Goal: Information Seeking & Learning: Learn about a topic

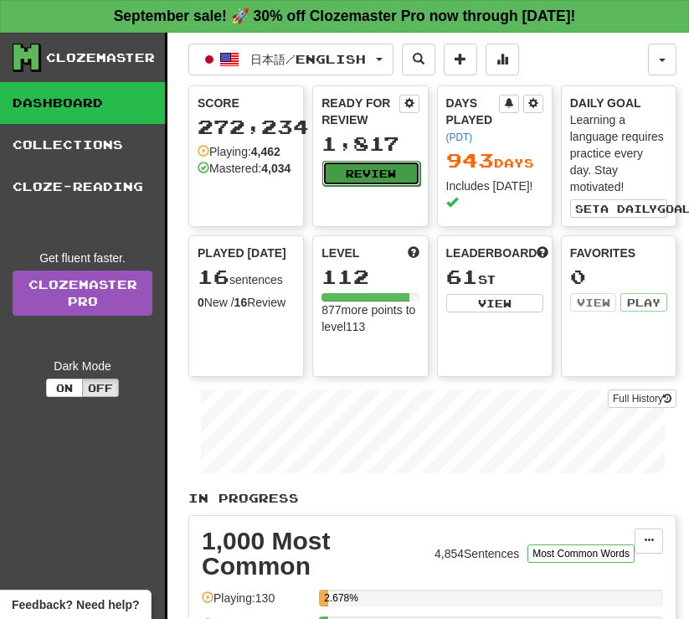
click at [357, 173] on button "Review" at bounding box center [370, 173] width 97 height 25
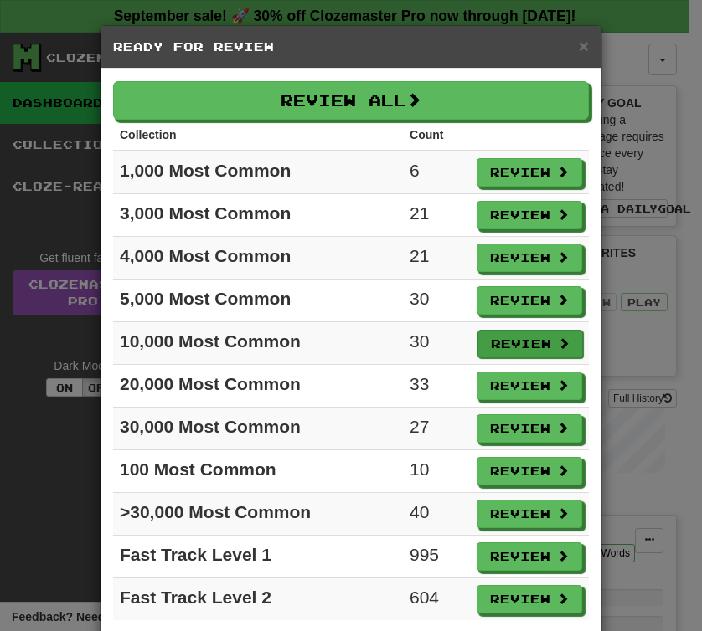
scroll to position [44, 0]
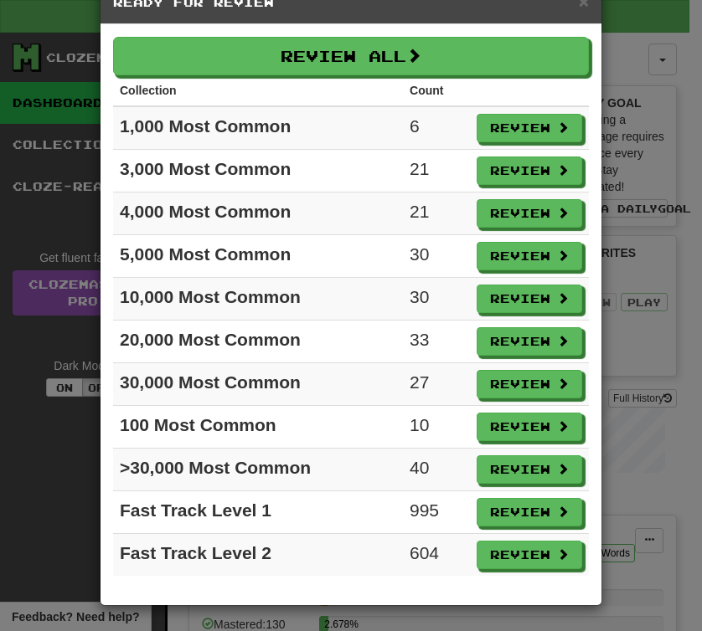
click at [630, 339] on div "× Ready for Review Review All Collection Count 1,000 Most Common 6 Review 3,000…" at bounding box center [351, 315] width 702 height 631
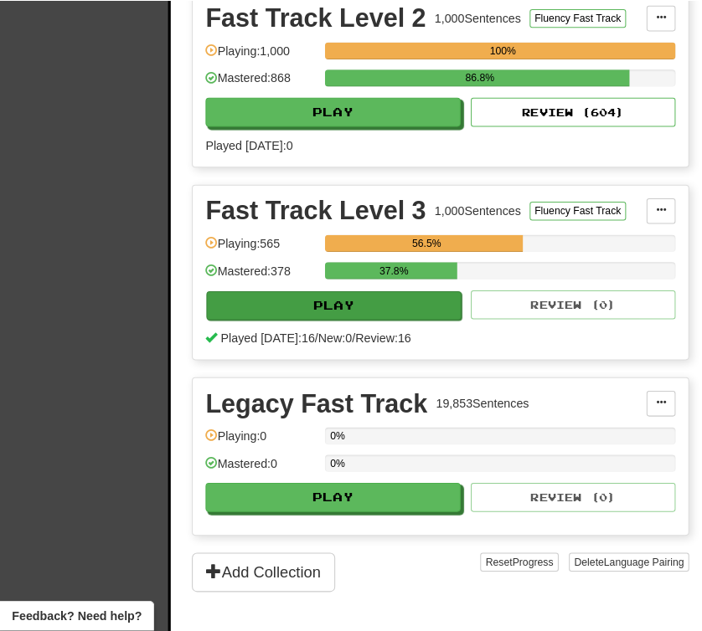
scroll to position [3014, 0]
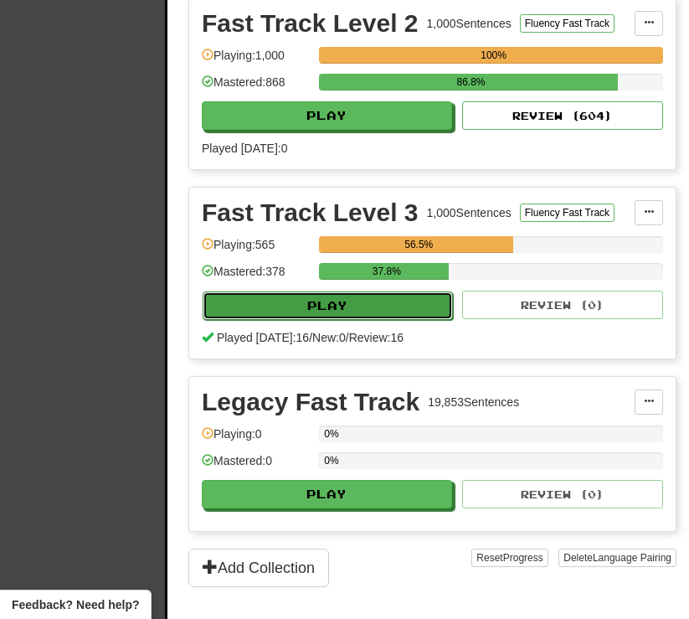
click at [372, 320] on button "Play" at bounding box center [328, 305] width 250 height 28
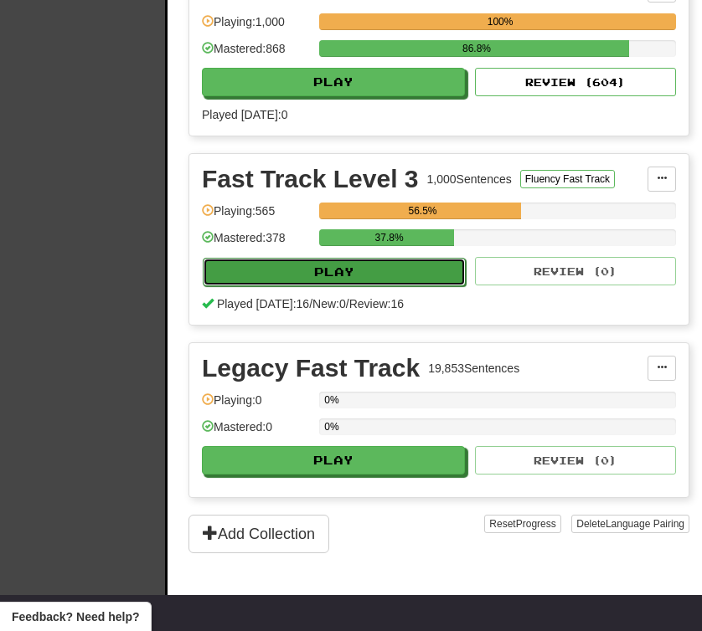
select select "**"
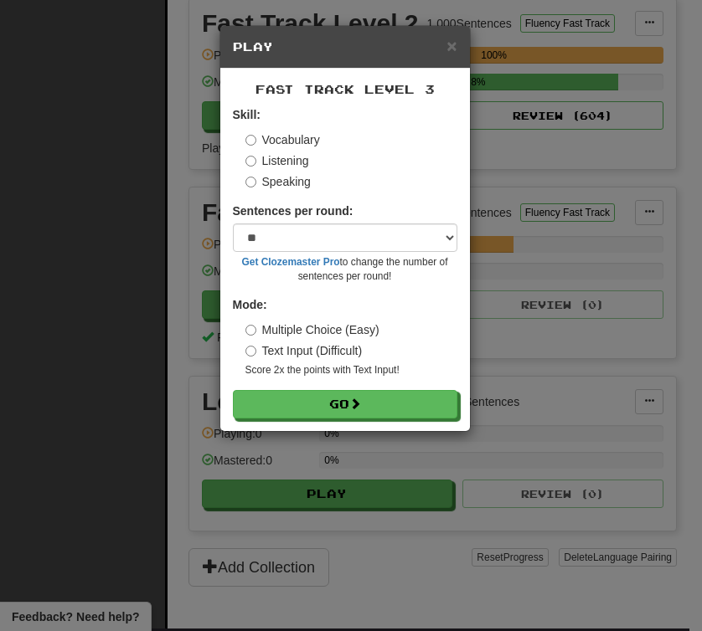
click at [258, 160] on label "Listening" at bounding box center [277, 160] width 64 height 17
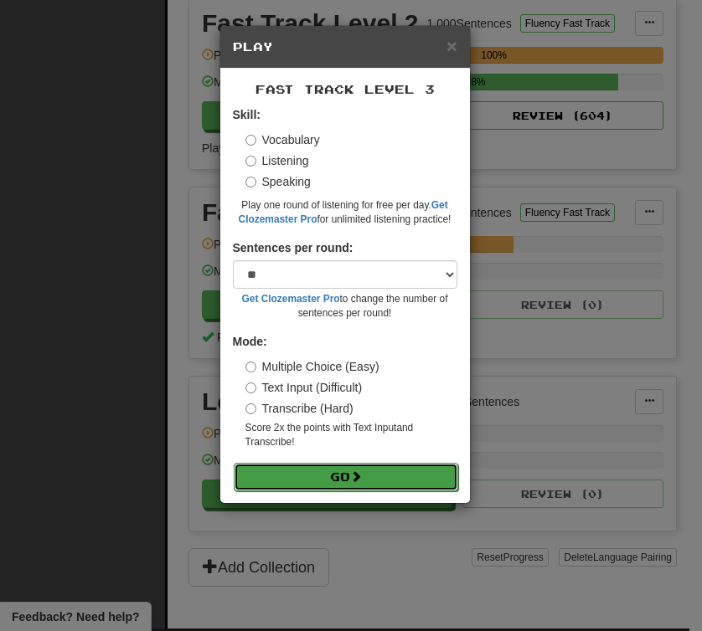
click at [330, 484] on button "Go" at bounding box center [346, 477] width 224 height 28
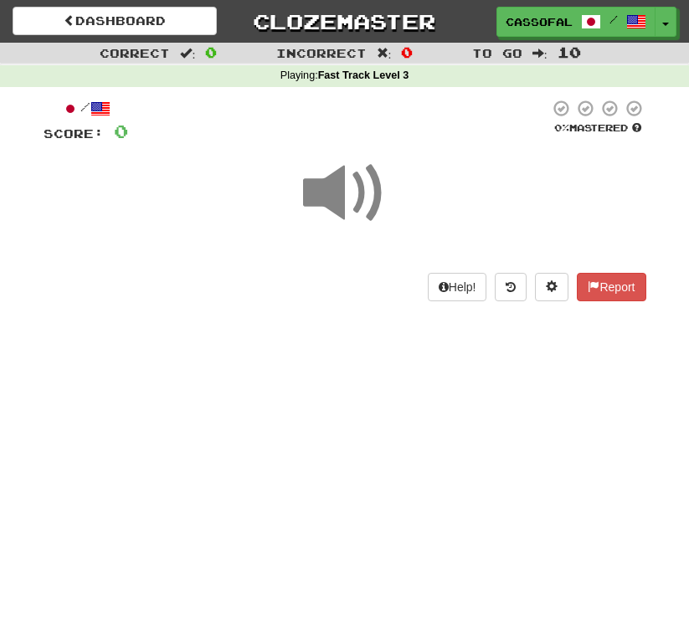
drag, startPoint x: 508, startPoint y: 225, endPoint x: 426, endPoint y: 368, distance: 164.3
click at [426, 368] on div "Dashboard Clozemaster Cassofalltrades / Toggle Dropdown Dashboard Leaderboard A…" at bounding box center [344, 315] width 689 height 631
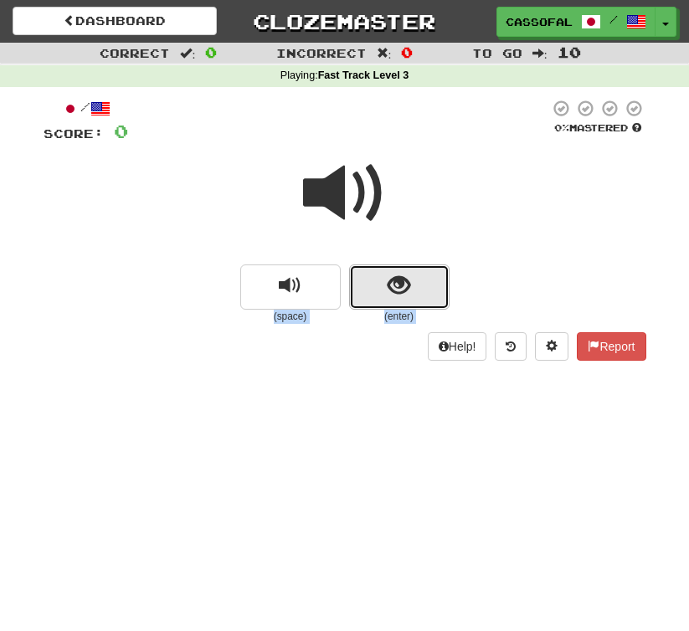
click at [392, 278] on span "show sentence" at bounding box center [399, 286] width 23 height 23
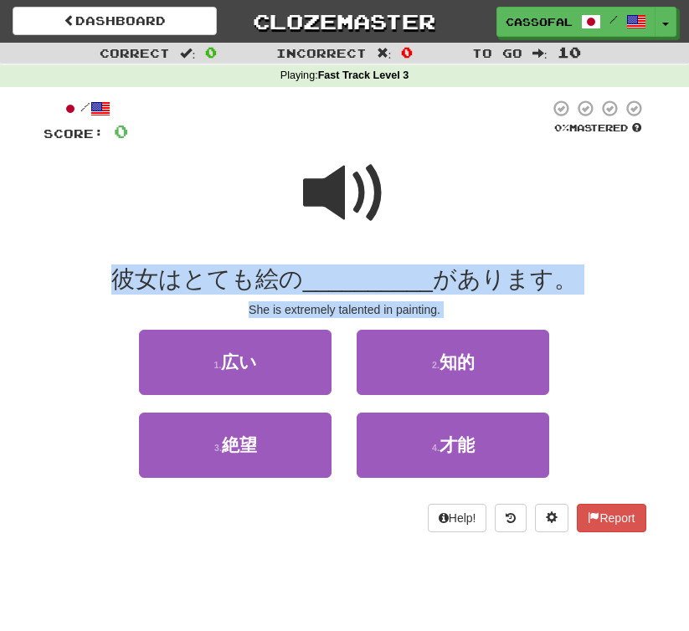
click at [337, 188] on span at bounding box center [345, 194] width 84 height 84
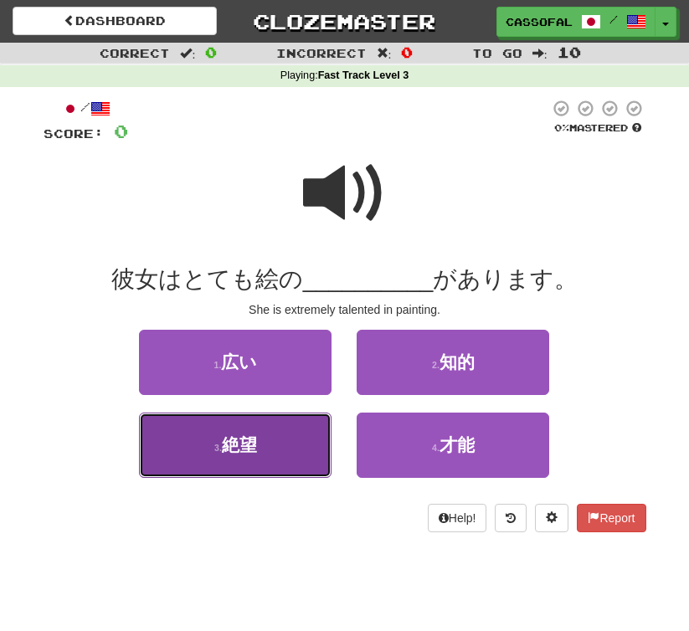
click at [280, 439] on button "3 . 絶望" at bounding box center [235, 445] width 193 height 65
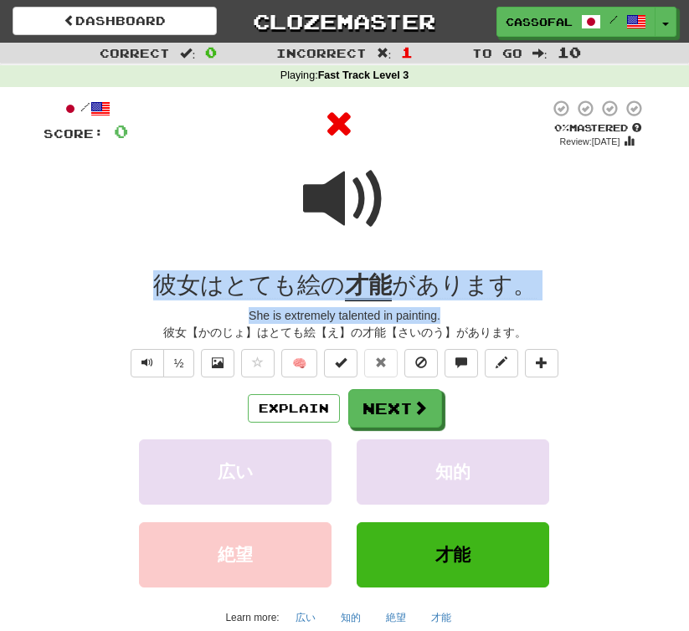
drag, startPoint x: 131, startPoint y: 275, endPoint x: 573, endPoint y: 314, distance: 442.9
click at [573, 314] on div "/ Score: 0 0 % Mastered Review: [DATE] 彼女はとても絵の 才能 があります。 She is extremely tale…" at bounding box center [345, 383] width 603 height 568
copy div "彼女はとても絵の 才能 があります。 She is extremely talented in painting."
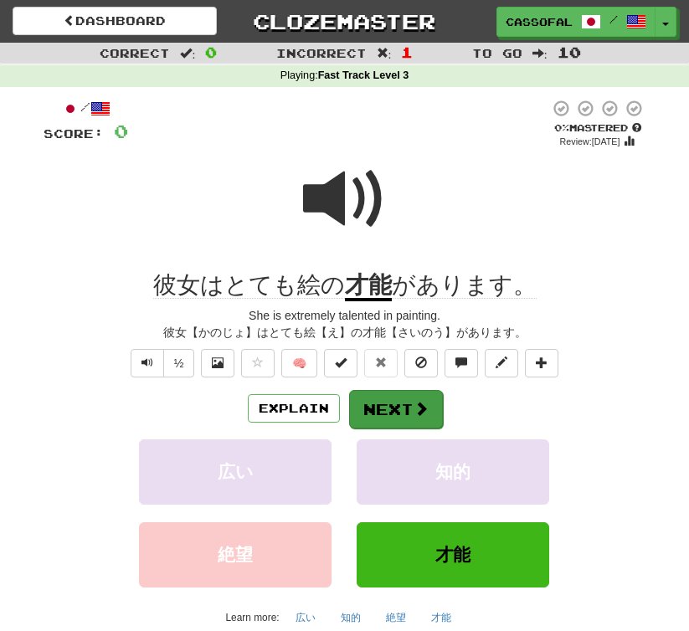
drag, startPoint x: 649, startPoint y: 448, endPoint x: 405, endPoint y: 390, distance: 250.4
click at [647, 447] on div "/ Score: 0 0 % Mastered Review: [DATE] 彼女はとても絵の 才能 があります。 She is extremely tale…" at bounding box center [345, 389] width 628 height 604
click at [384, 404] on button "Next" at bounding box center [395, 408] width 94 height 39
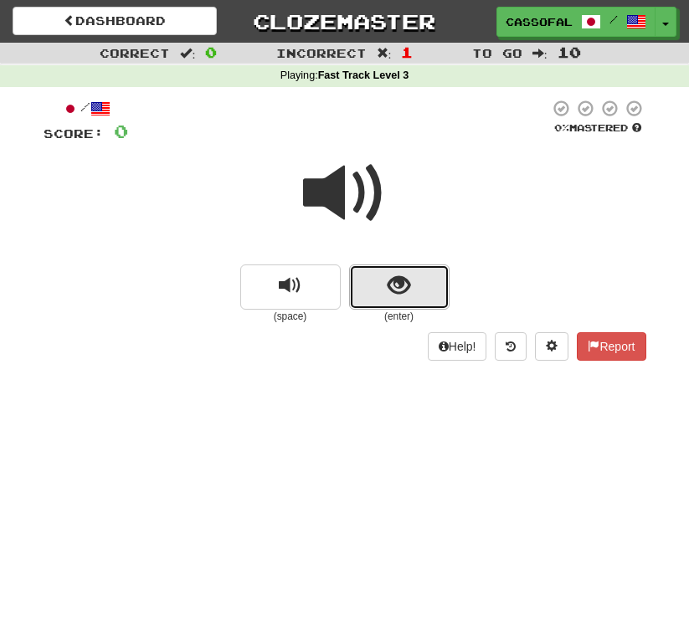
click at [363, 278] on button "show sentence" at bounding box center [399, 287] width 100 height 45
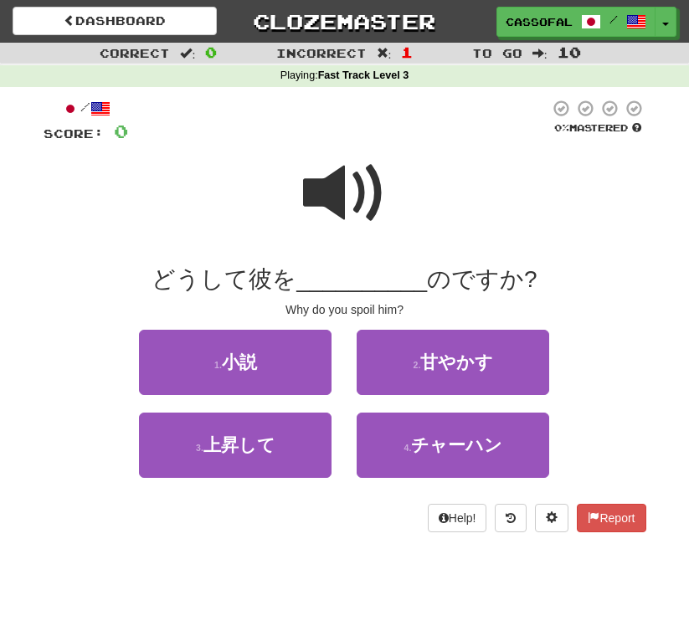
click at [357, 182] on span at bounding box center [345, 194] width 84 height 84
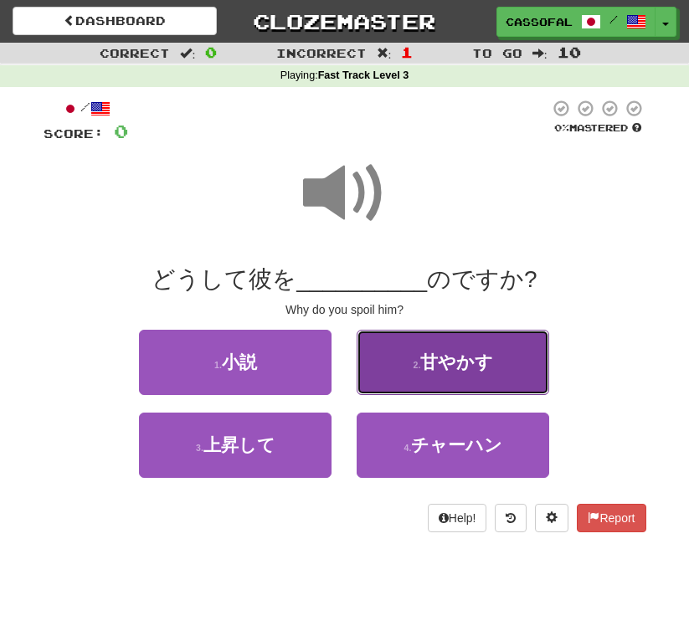
click at [423, 345] on button "2 . 甘やかす" at bounding box center [453, 362] width 193 height 65
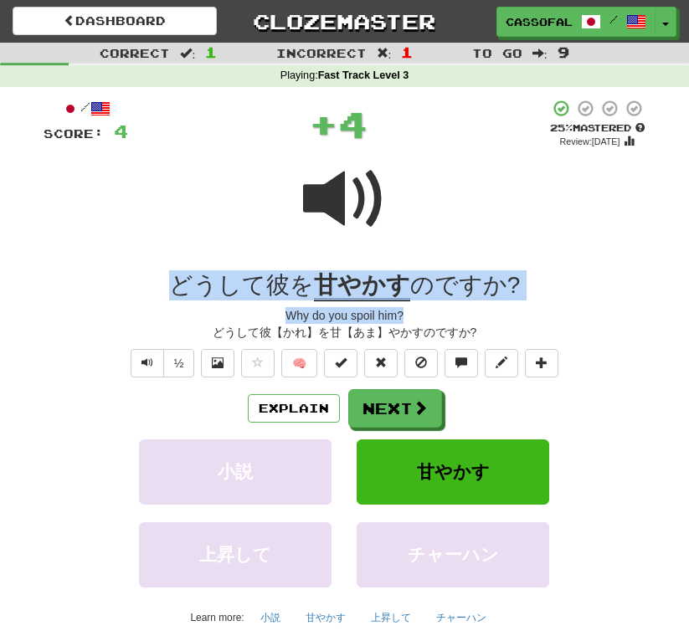
drag, startPoint x: 129, startPoint y: 276, endPoint x: 632, endPoint y: 317, distance: 504.8
click at [632, 317] on div "/ Score: 4 + 4 25 % Mastered Review: [DATE] どうして彼を 甘やかす のですか ? Why do you spoil…" at bounding box center [345, 383] width 603 height 568
drag, startPoint x: 632, startPoint y: 317, endPoint x: 438, endPoint y: 281, distance: 197.5
copy div "どうして彼を 甘やかす のですか ? Why do you spoil him?"
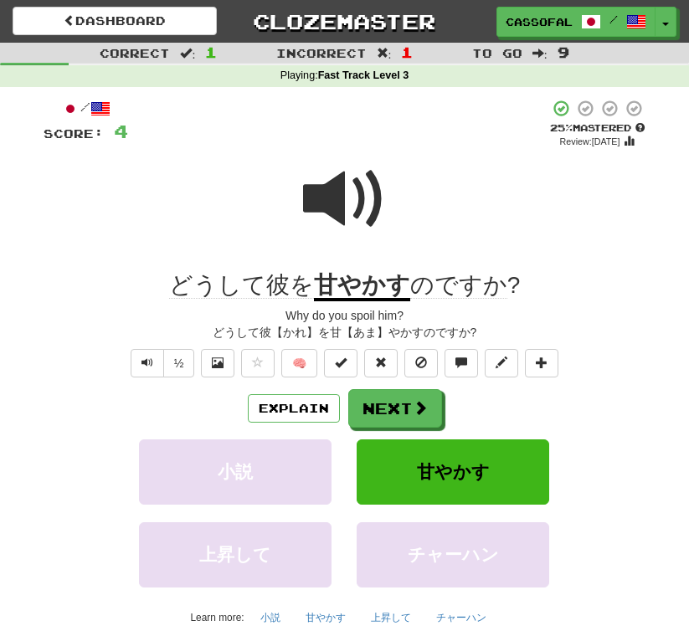
drag, startPoint x: 619, startPoint y: 513, endPoint x: 609, endPoint y: 500, distance: 17.3
click at [616, 506] on div "小説 甘やかす" at bounding box center [344, 480] width 653 height 83
click at [401, 401] on button "Next" at bounding box center [396, 409] width 94 height 39
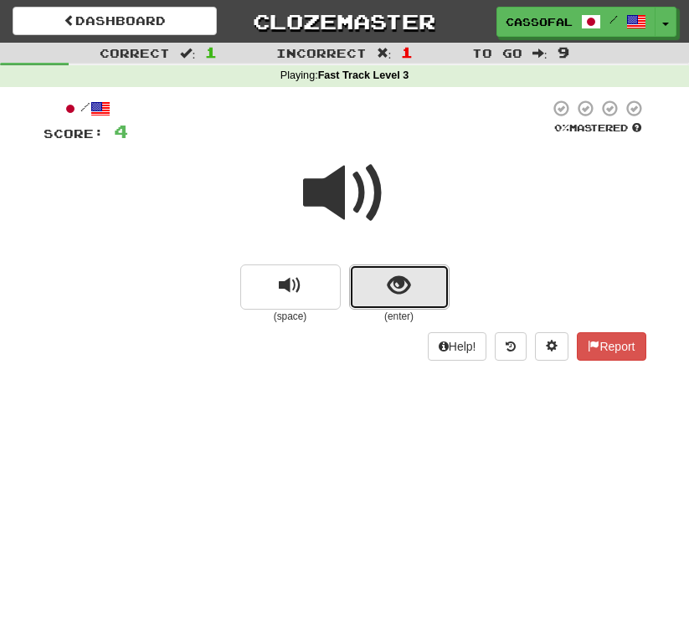
click at [378, 280] on button "show sentence" at bounding box center [399, 287] width 100 height 45
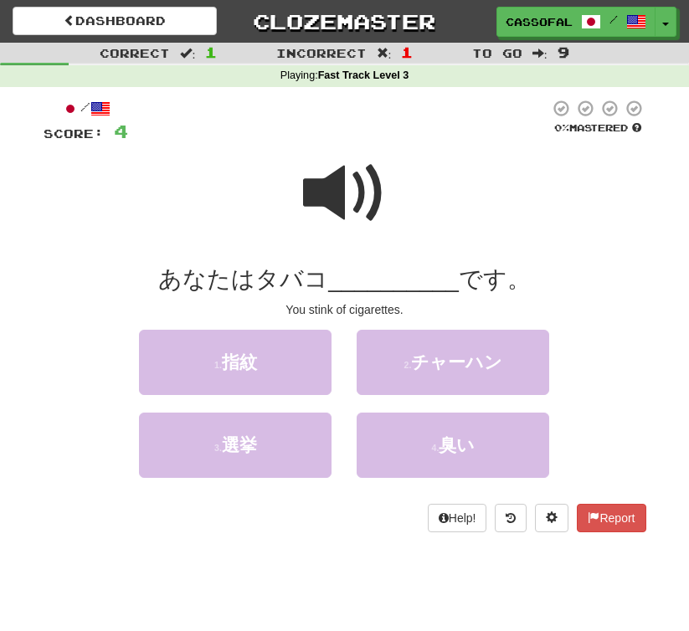
click at [322, 186] on span at bounding box center [345, 194] width 84 height 84
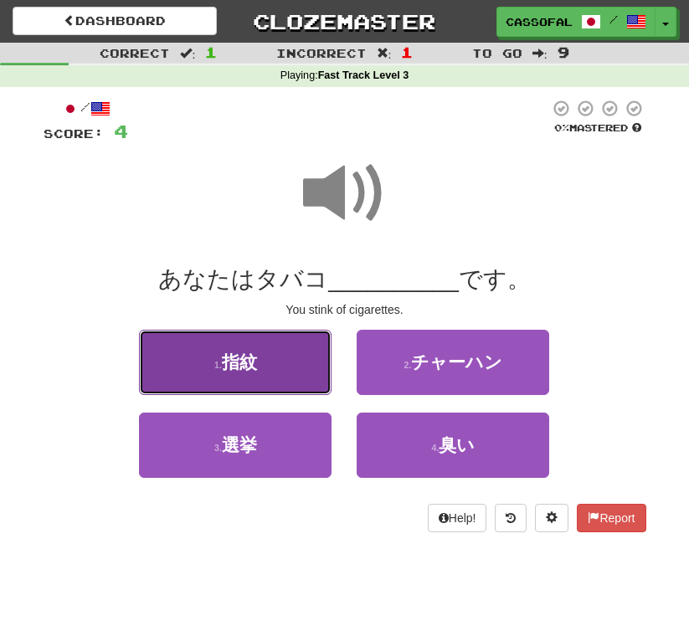
click at [287, 353] on button "1 . 指紋" at bounding box center [235, 362] width 193 height 65
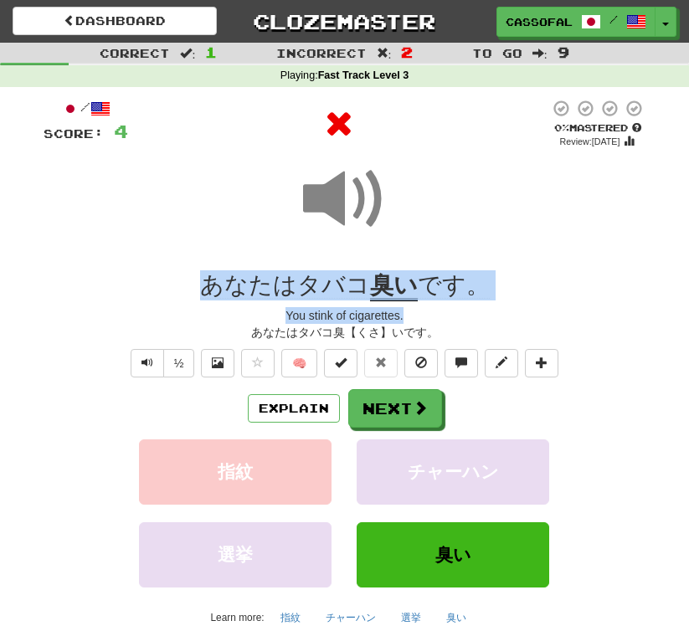
drag, startPoint x: 187, startPoint y: 265, endPoint x: 619, endPoint y: 303, distance: 433.6
click at [619, 303] on div "/ Score: 4 0 % Mastered Review: [DATE] あなたはタバコ 臭い です。 You stink of cigarettes. …" at bounding box center [345, 383] width 603 height 568
drag, startPoint x: 619, startPoint y: 303, endPoint x: 447, endPoint y: 290, distance: 172.1
copy div "あなたはタバコ 臭い です。 You stink of cigarettes."
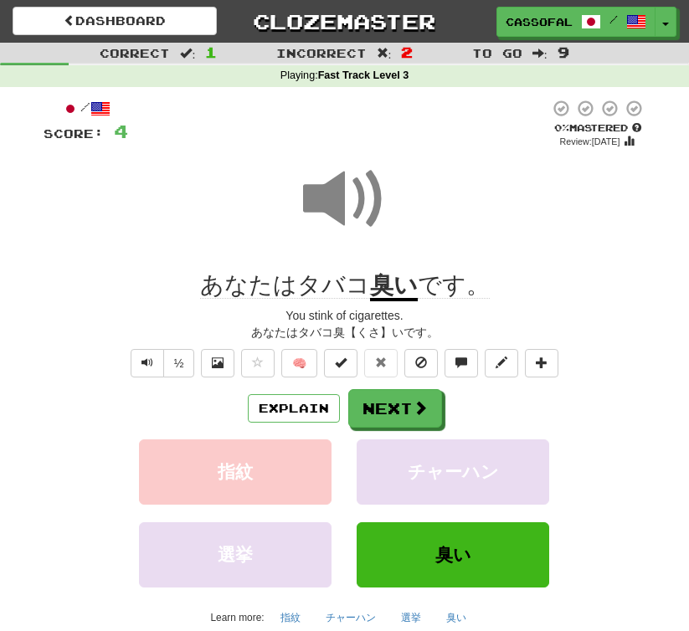
click at [631, 403] on div "Explain Next" at bounding box center [345, 408] width 603 height 39
click at [407, 417] on button "Next" at bounding box center [396, 409] width 94 height 39
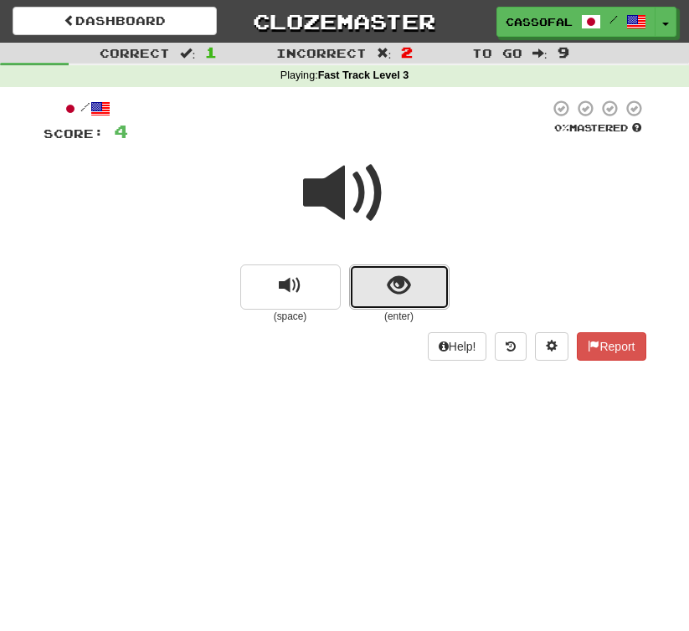
click at [368, 296] on button "show sentence" at bounding box center [399, 287] width 100 height 45
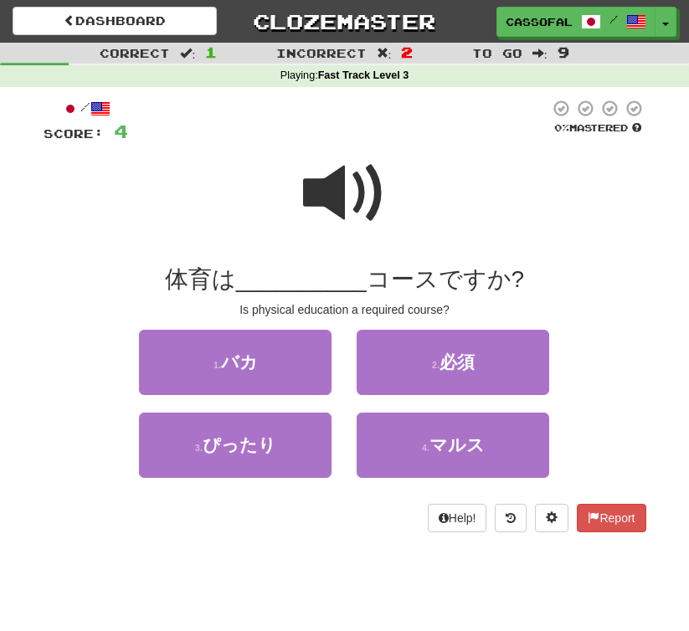
click at [336, 198] on span at bounding box center [345, 194] width 84 height 84
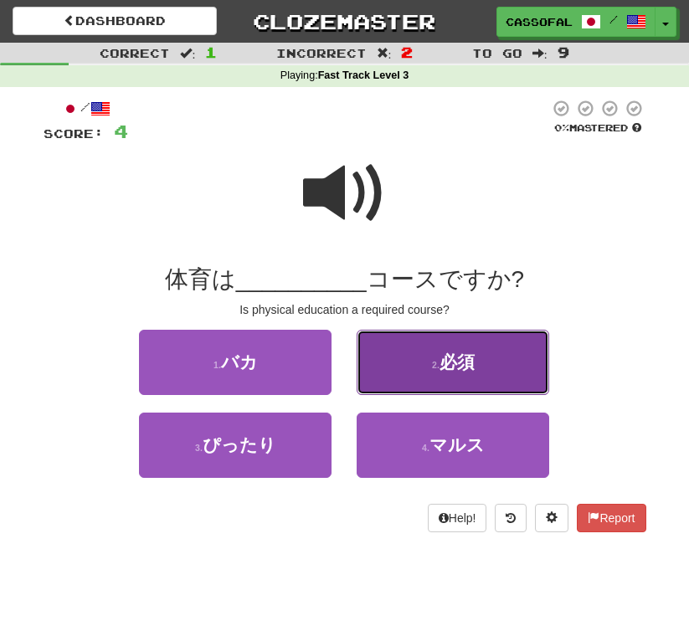
click at [445, 357] on span "必須" at bounding box center [456, 361] width 35 height 19
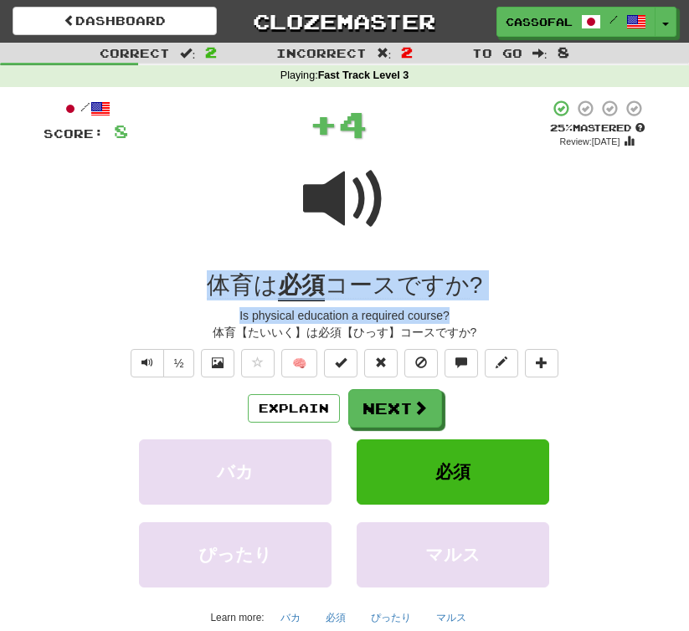
drag, startPoint x: 150, startPoint y: 274, endPoint x: 575, endPoint y: 313, distance: 427.1
click at [575, 313] on div "/ Score: 8 + 4 25 % Mastered Review: [DATE] 体育は 必須 コースですか ? Is physical educati…" at bounding box center [345, 383] width 603 height 568
drag, startPoint x: 575, startPoint y: 313, endPoint x: 409, endPoint y: 290, distance: 168.1
copy div "体育は 必須 コースですか ? Is physical education a required course?"
click at [622, 314] on div "Is physical education a required course?" at bounding box center [345, 315] width 603 height 17
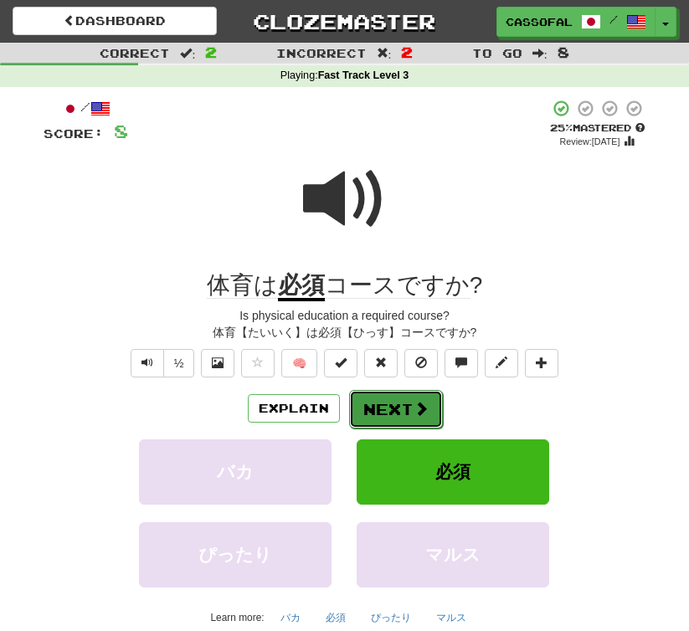
click at [409, 394] on button "Next" at bounding box center [396, 409] width 94 height 39
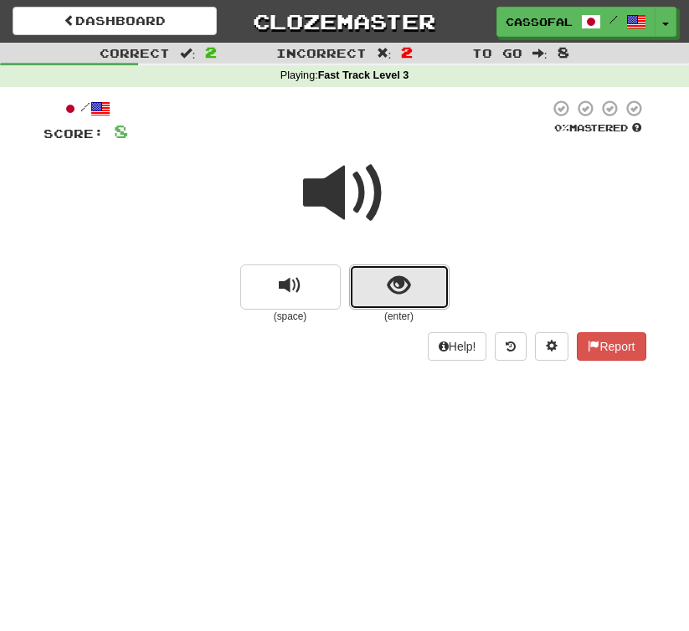
click at [383, 266] on button "show sentence" at bounding box center [399, 287] width 100 height 45
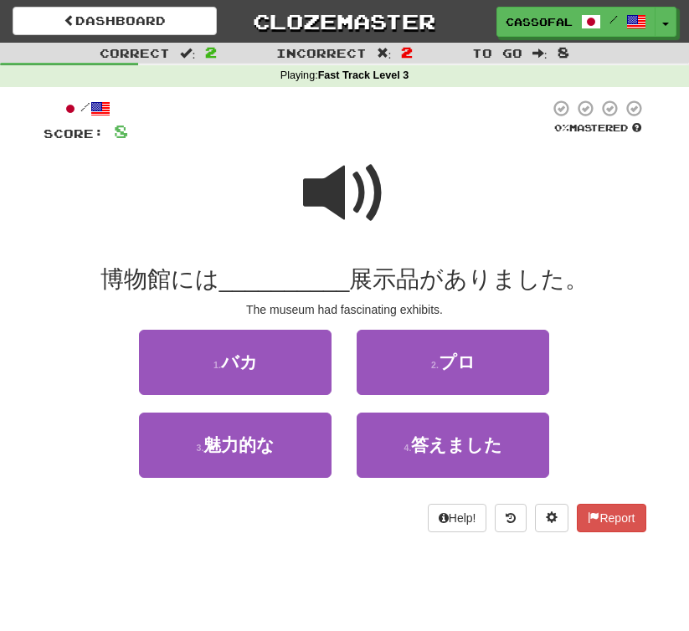
click at [334, 188] on span at bounding box center [345, 194] width 84 height 84
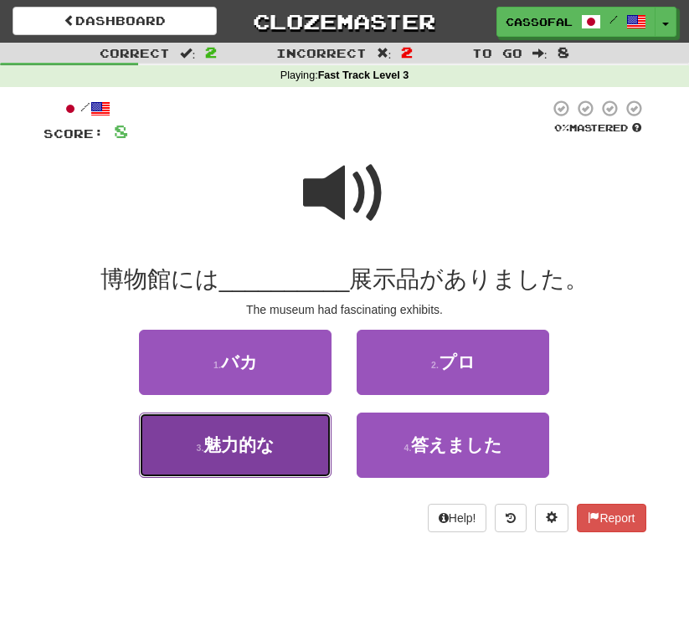
click at [271, 457] on button "3 . 魅力的な" at bounding box center [235, 445] width 193 height 65
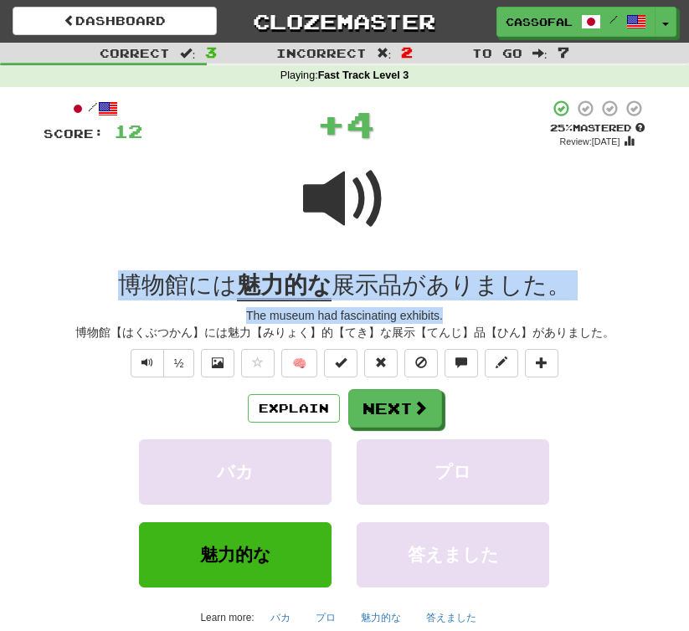
drag, startPoint x: 65, startPoint y: 280, endPoint x: 635, endPoint y: 305, distance: 569.8
click at [635, 305] on div "/ Score: 12 + 4 25 % Mastered Review: [DATE] 博物館には 魅力的な 展示品がありました。 The museum h…" at bounding box center [345, 383] width 603 height 568
copy div "博物館には 魅力的な 展示品がありました。 The museum had fascinating exhibits."
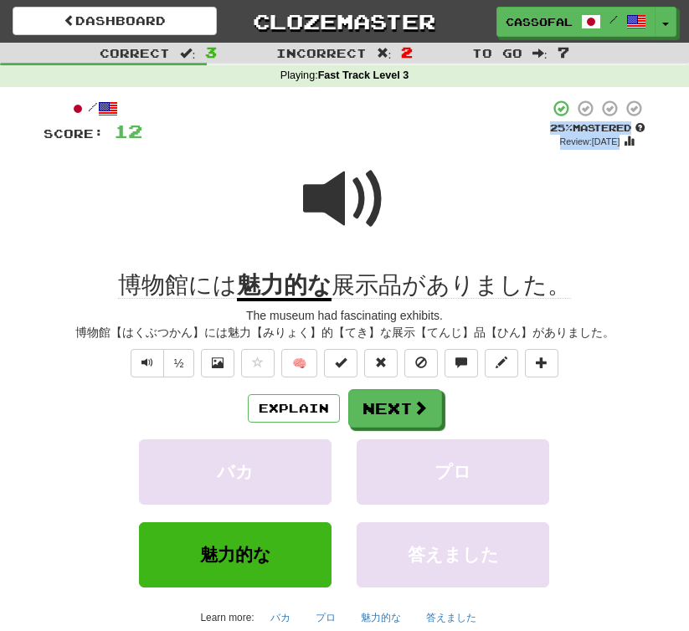
drag, startPoint x: 451, startPoint y: 183, endPoint x: 270, endPoint y: 91, distance: 203.7
click at [271, 92] on div "/ Score: 12 + 4 25 % Mastered Review: [DATE] 博物館には 魅力的な 展示品がありました。 The museum h…" at bounding box center [345, 389] width 603 height 604
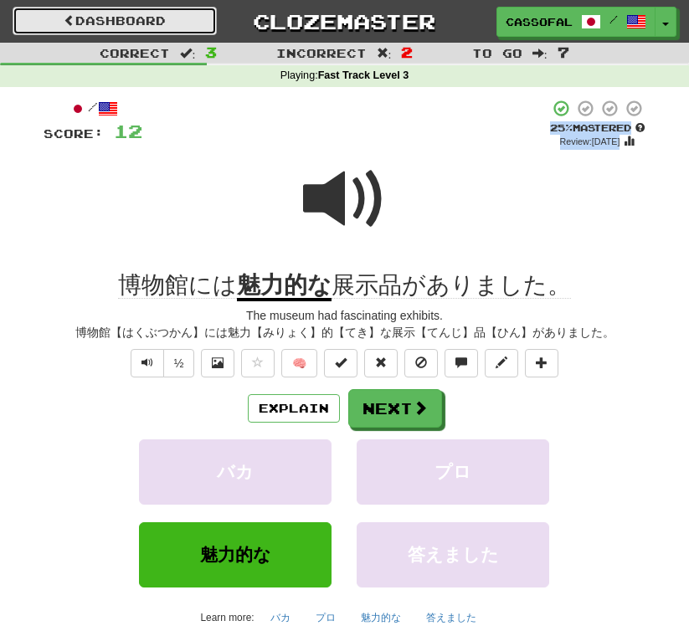
drag, startPoint x: 270, startPoint y: 91, endPoint x: 160, endPoint y: 18, distance: 132.1
click at [160, 18] on link "Dashboard" at bounding box center [115, 21] width 204 height 28
